Goal: Check status: Check status

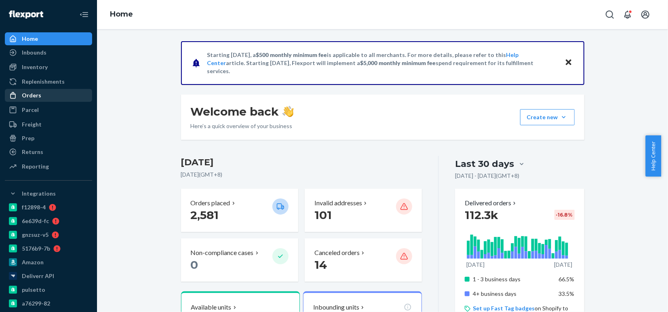
click at [48, 92] on div "Orders" at bounding box center [49, 95] width 86 height 11
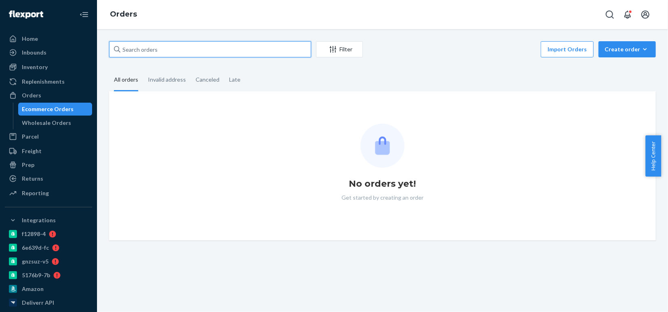
click at [202, 52] on input "text" at bounding box center [210, 49] width 202 height 16
paste input "333030"
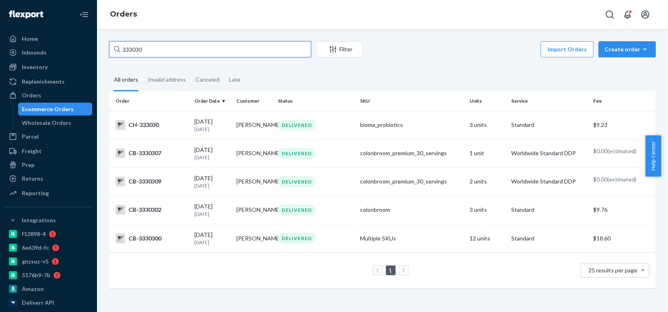
type input "333030"
click at [328, 120] on div "DELIVERED" at bounding box center [316, 125] width 79 height 11
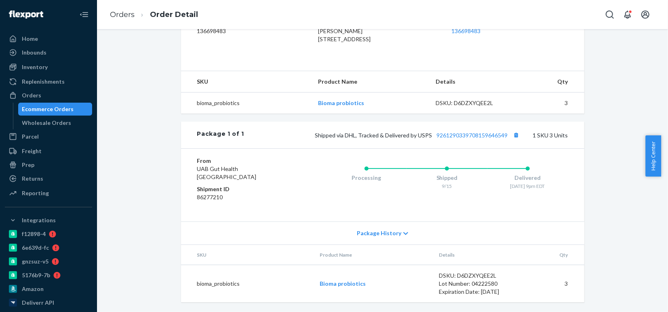
scroll to position [239, 0]
click at [462, 137] on link "9261290339708159646549" at bounding box center [472, 135] width 71 height 7
